Goal: Task Accomplishment & Management: Manage account settings

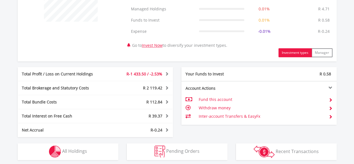
scroll to position [302, 0]
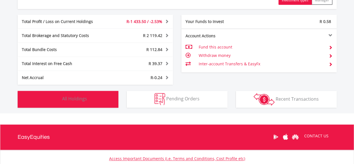
click at [74, 98] on span "All Holdings" at bounding box center [74, 98] width 25 height 6
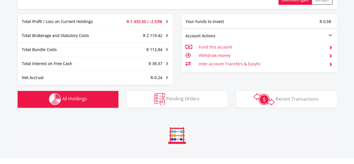
scroll to position [426, 0]
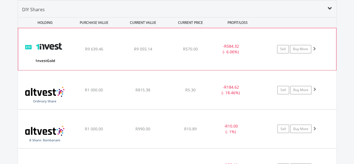
click at [315, 47] on span at bounding box center [314, 48] width 4 height 4
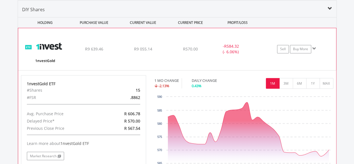
click at [315, 47] on span at bounding box center [314, 48] width 4 height 4
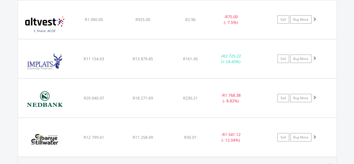
scroll to position [579, 0]
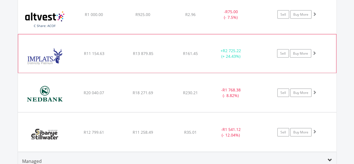
click at [315, 51] on span at bounding box center [314, 53] width 4 height 4
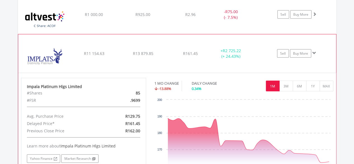
click at [315, 51] on span at bounding box center [314, 53] width 4 height 4
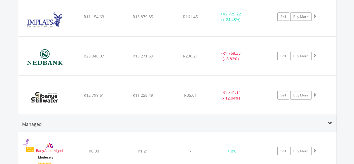
scroll to position [616, 0]
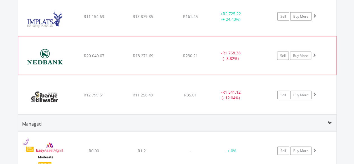
click at [315, 54] on span at bounding box center [314, 55] width 4 height 4
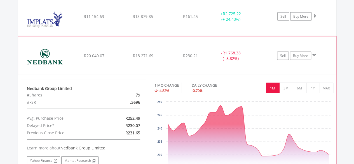
click at [314, 53] on span at bounding box center [314, 55] width 4 height 4
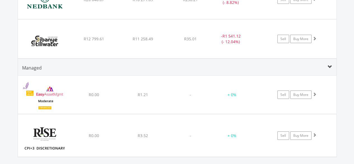
scroll to position [695, 0]
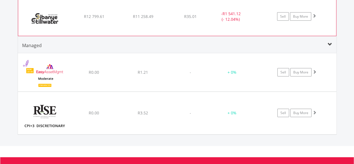
click at [315, 14] on span at bounding box center [314, 16] width 4 height 4
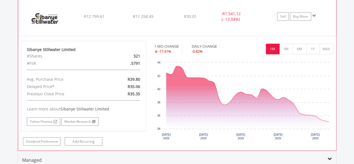
click at [314, 14] on span at bounding box center [314, 16] width 4 height 4
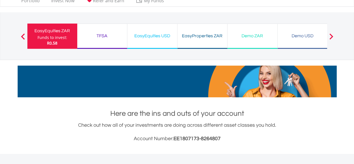
scroll to position [0, 0]
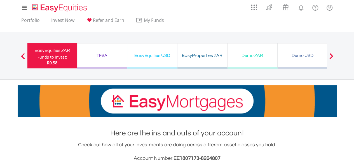
click at [197, 55] on div "EasyProperties ZAR" at bounding box center [202, 56] width 43 height 8
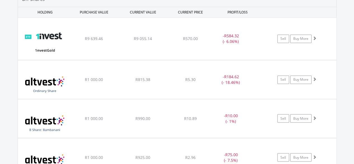
scroll to position [451, 0]
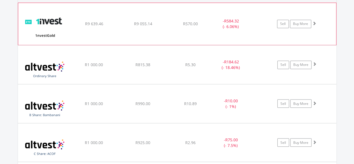
click at [314, 22] on span at bounding box center [314, 23] width 4 height 4
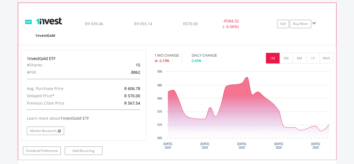
click at [314, 22] on span at bounding box center [314, 23] width 4 height 4
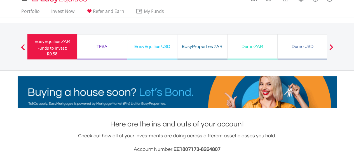
scroll to position [0, 0]
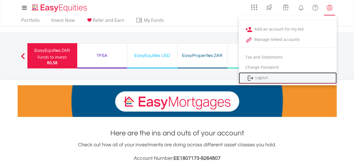
click at [270, 79] on link "Logout" at bounding box center [288, 77] width 98 height 11
